Goal: Find specific page/section: Find specific page/section

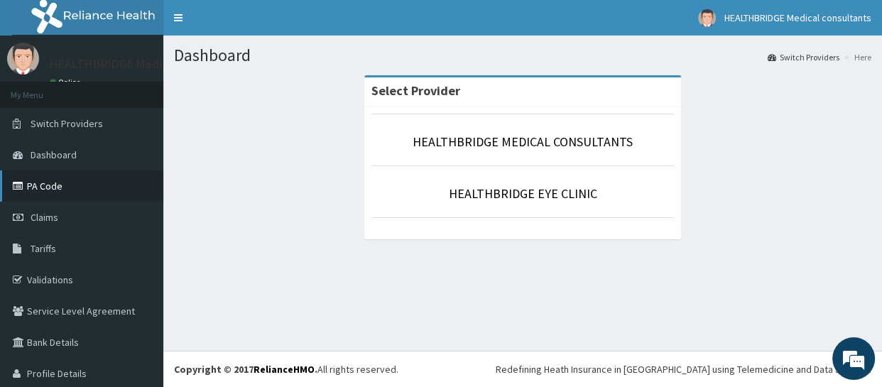
drag, startPoint x: 84, startPoint y: 188, endPoint x: 126, endPoint y: 177, distance: 43.4
click at [84, 187] on link "PA Code" at bounding box center [81, 185] width 163 height 31
click at [77, 192] on link "PA Code" at bounding box center [81, 185] width 163 height 31
